Goal: Transaction & Acquisition: Download file/media

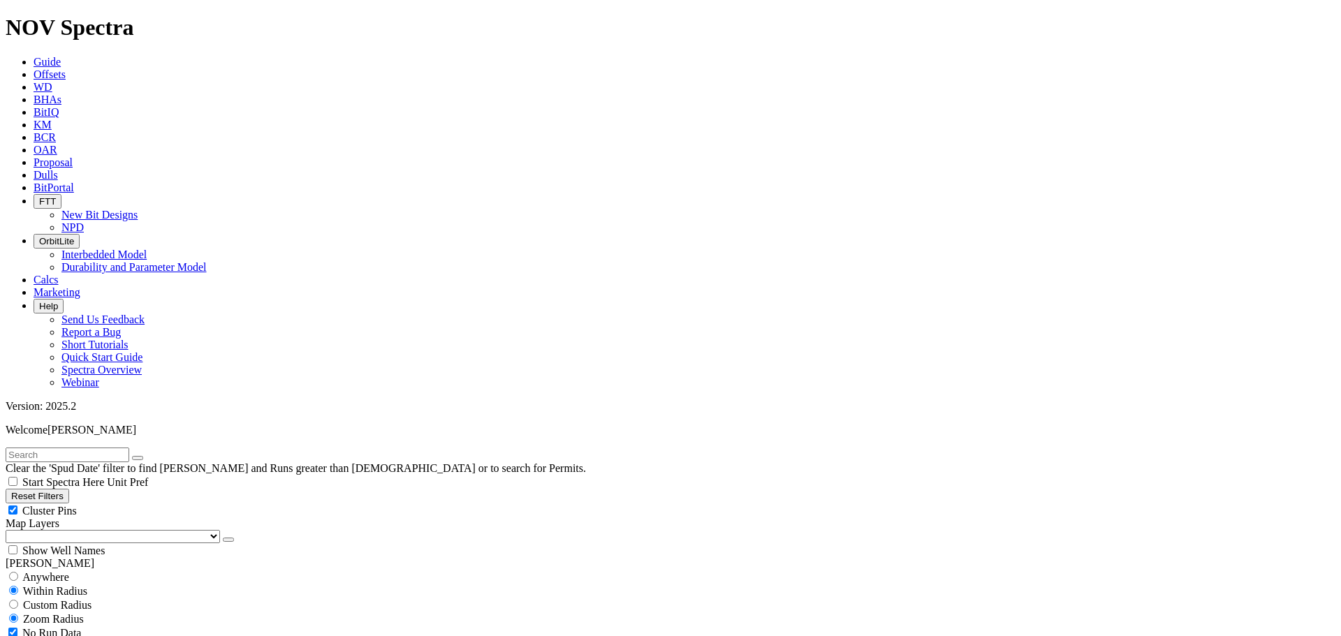
scroll to position [44696, 0]
select select
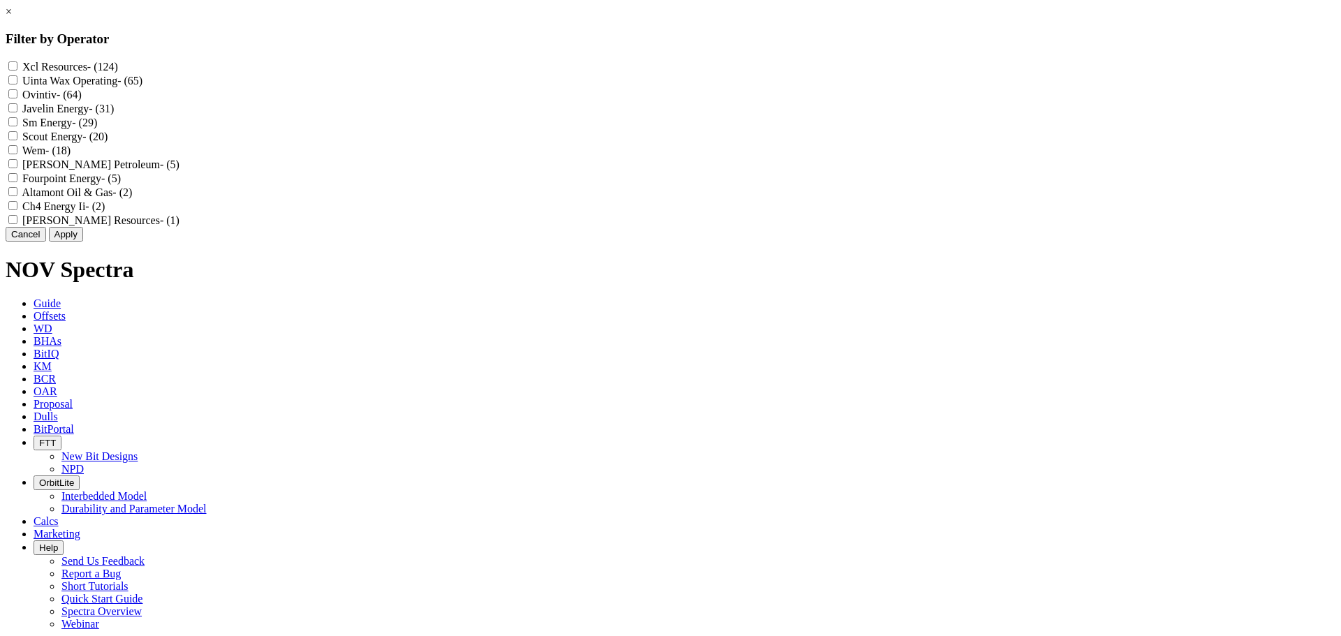
scroll to position [83713, 0]
click at [17, 65] on Resources "Xcl Resources - (124)" at bounding box center [12, 65] width 9 height 9
checkbox Resources "true"
click at [17, 126] on Energy "Sm Energy - (29)" at bounding box center [12, 121] width 9 height 9
checkbox Energy "true"
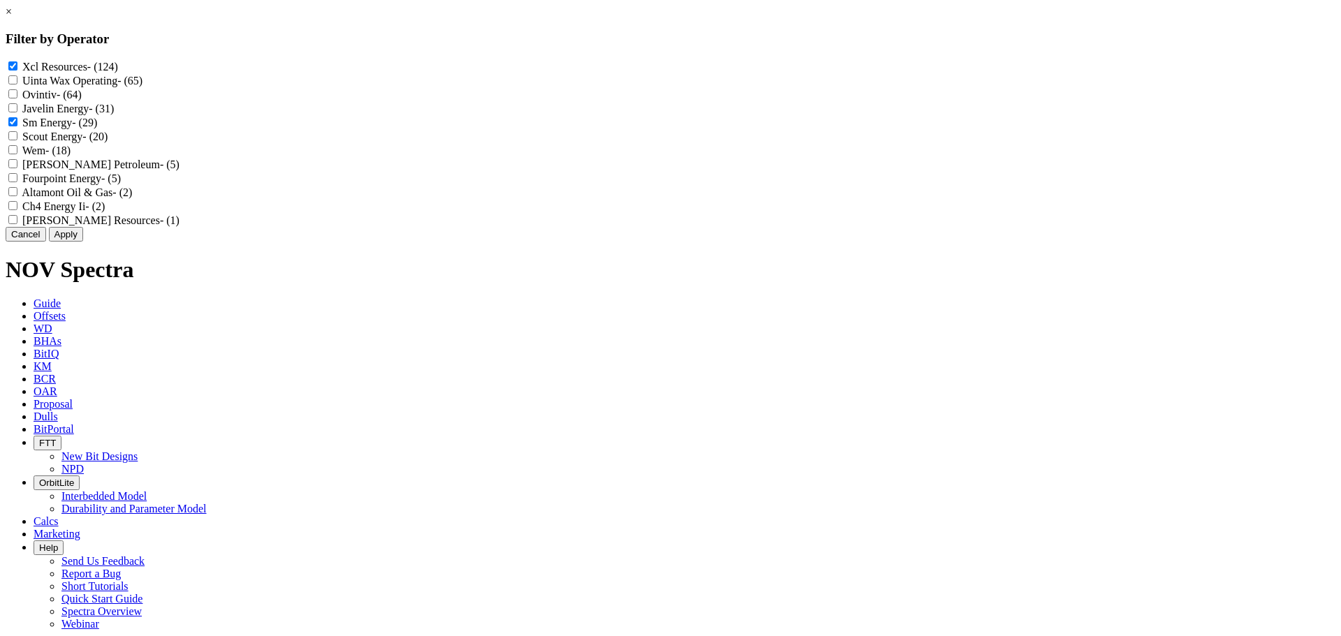
click at [83, 242] on button "Apply" at bounding box center [66, 234] width 34 height 15
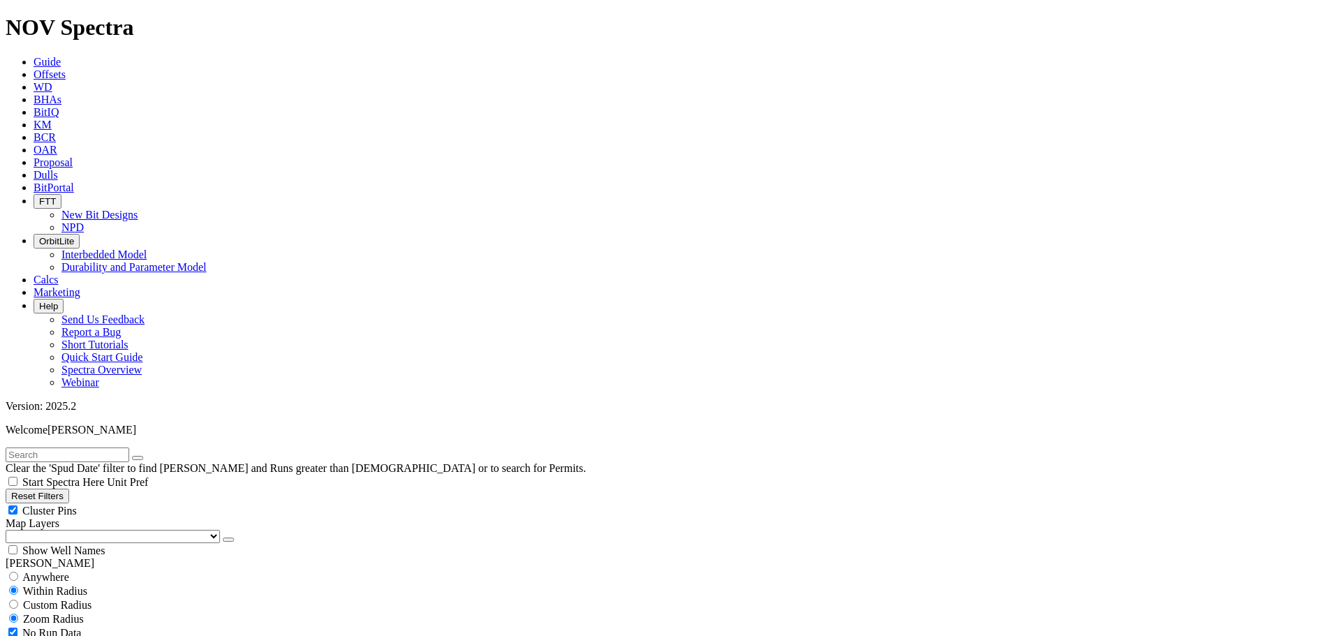
scroll to position [45211, 0]
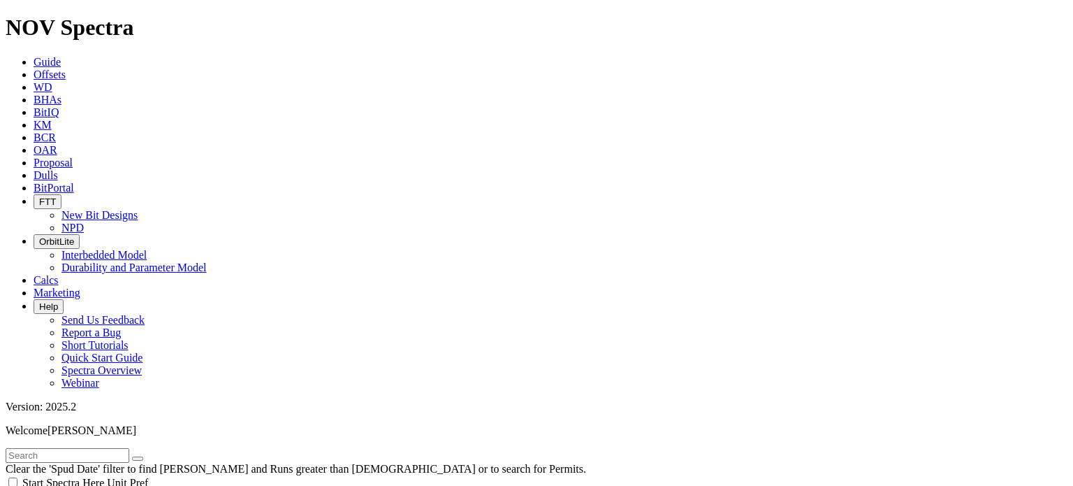
scroll to position [140, 0]
